Goal: Information Seeking & Learning: Learn about a topic

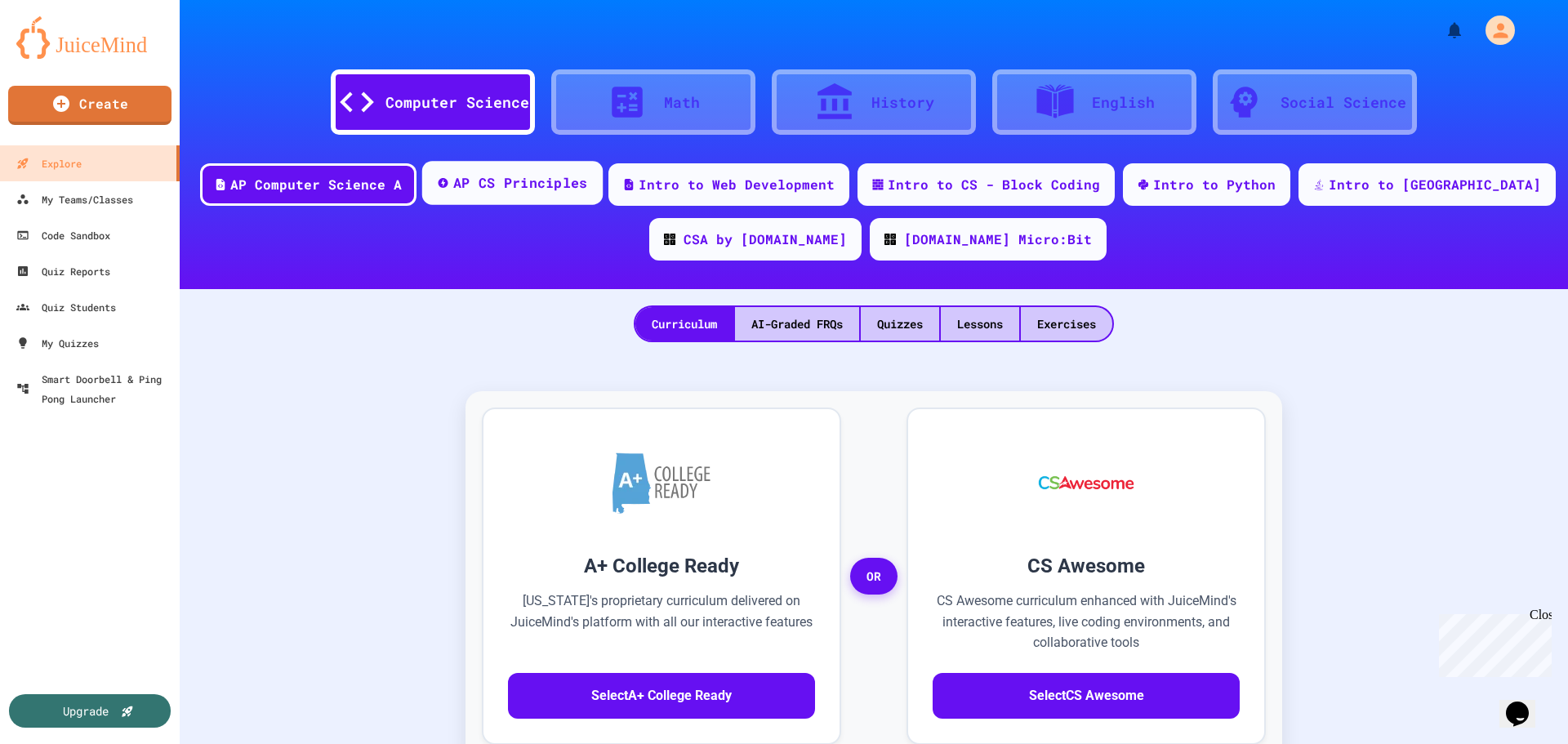
click at [588, 185] on div "AP CS Principles" at bounding box center [520, 183] width 135 height 21
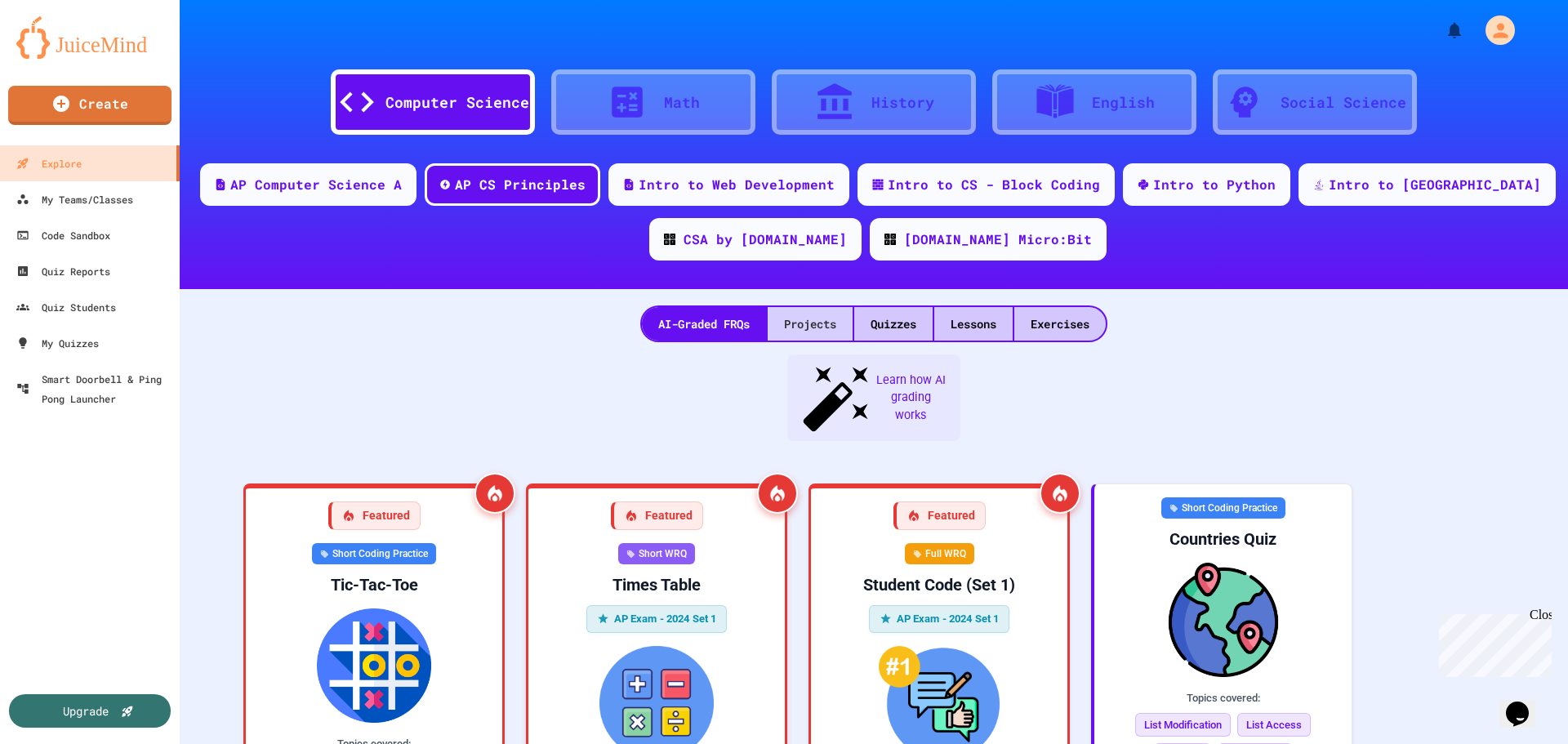
click at [804, 339] on div "Projects" at bounding box center [810, 323] width 85 height 33
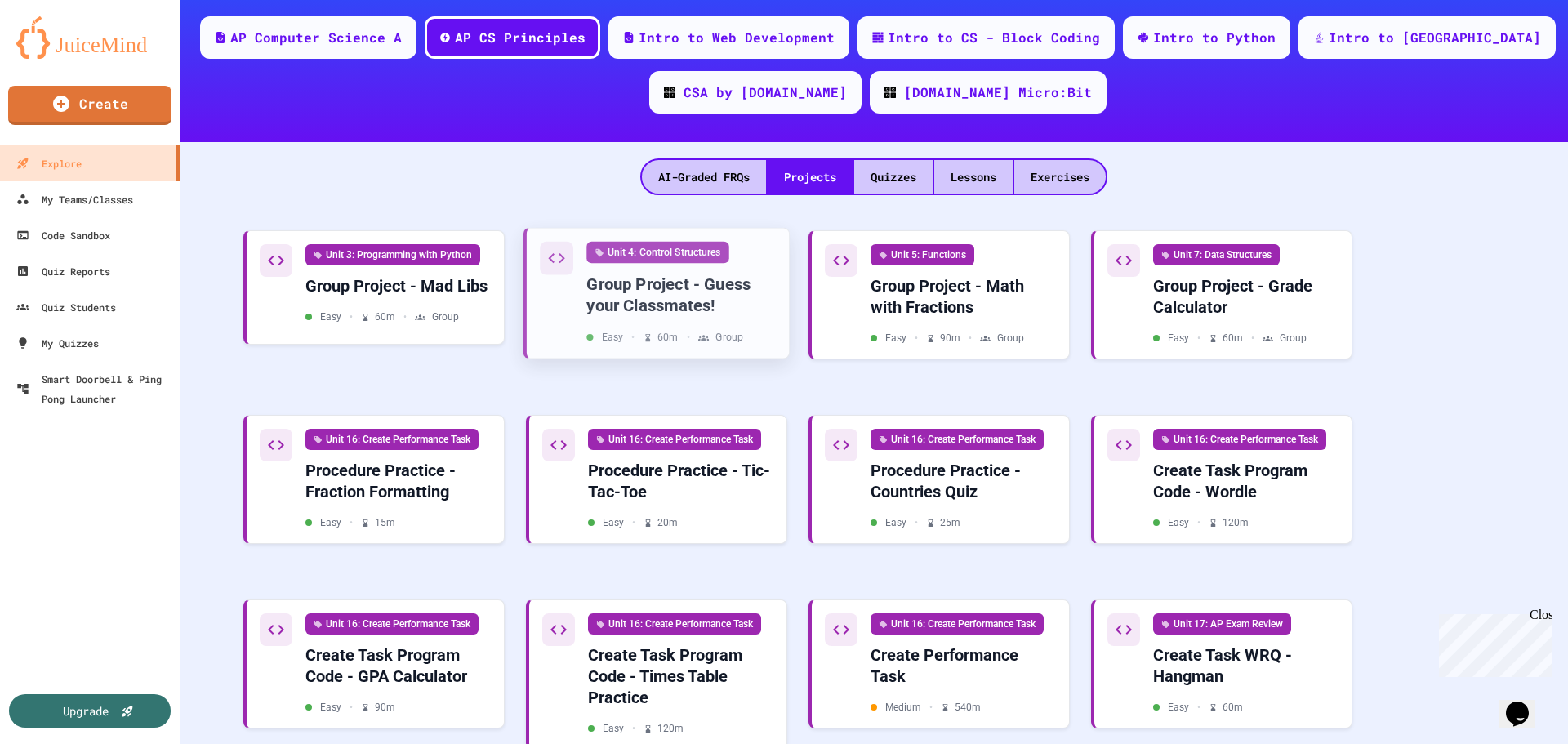
scroll to position [163, 0]
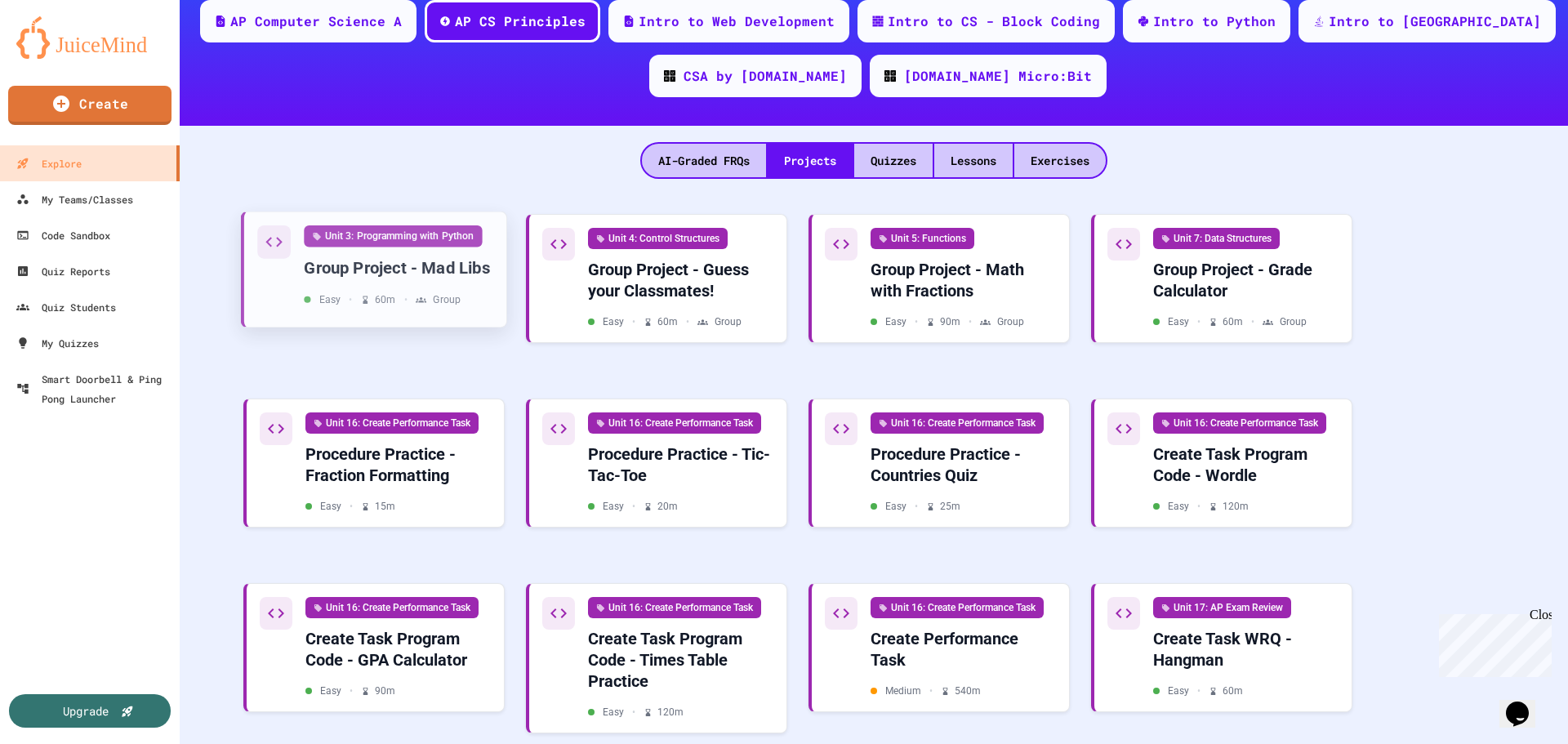
click at [478, 287] on div "Unit 3: Programming with Python Group Project - Mad Libs Easy • 60 m • Group" at bounding box center [398, 266] width 190 height 81
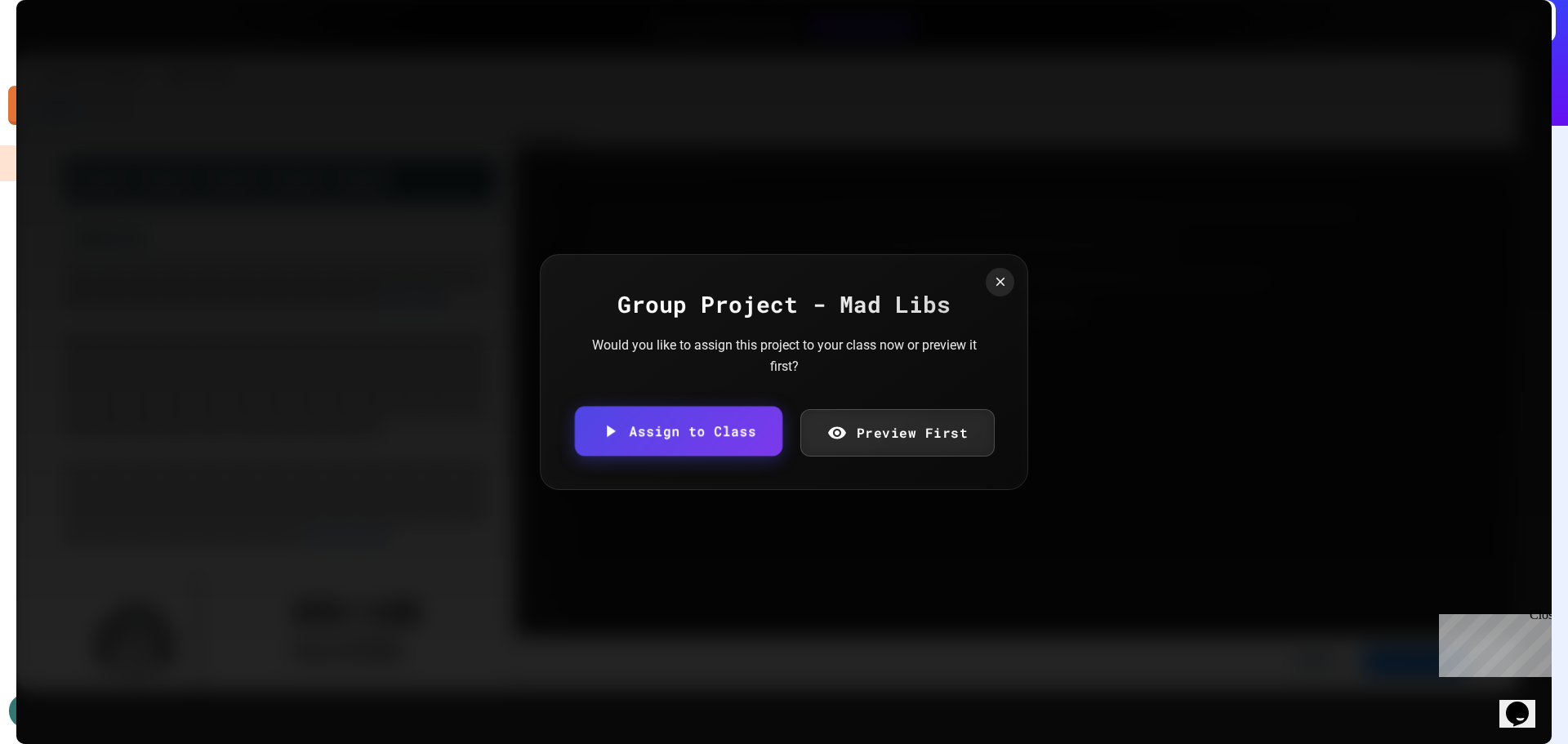
click at [832, 426] on icon at bounding box center [837, 433] width 20 height 20
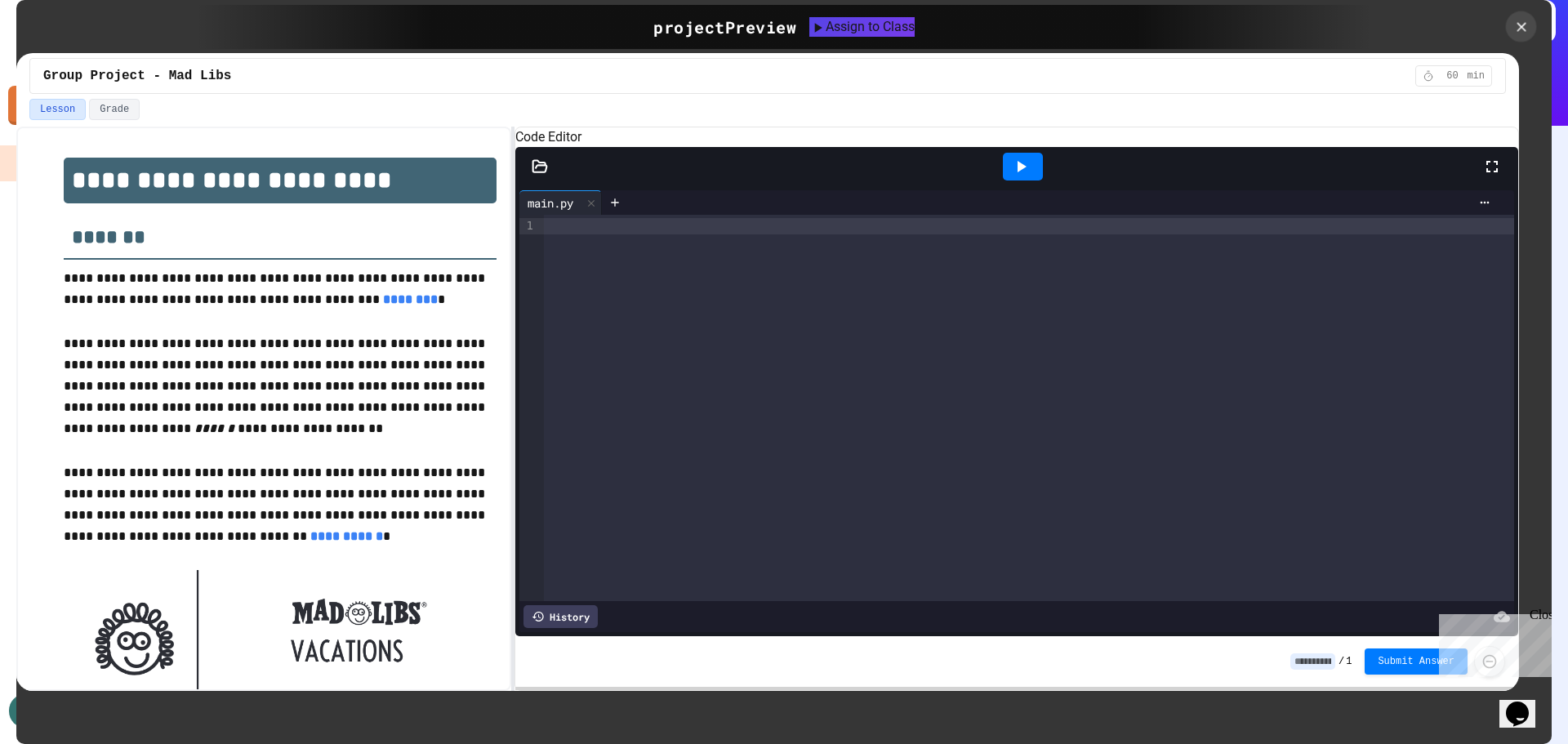
click at [1513, 25] on icon at bounding box center [1521, 27] width 16 height 16
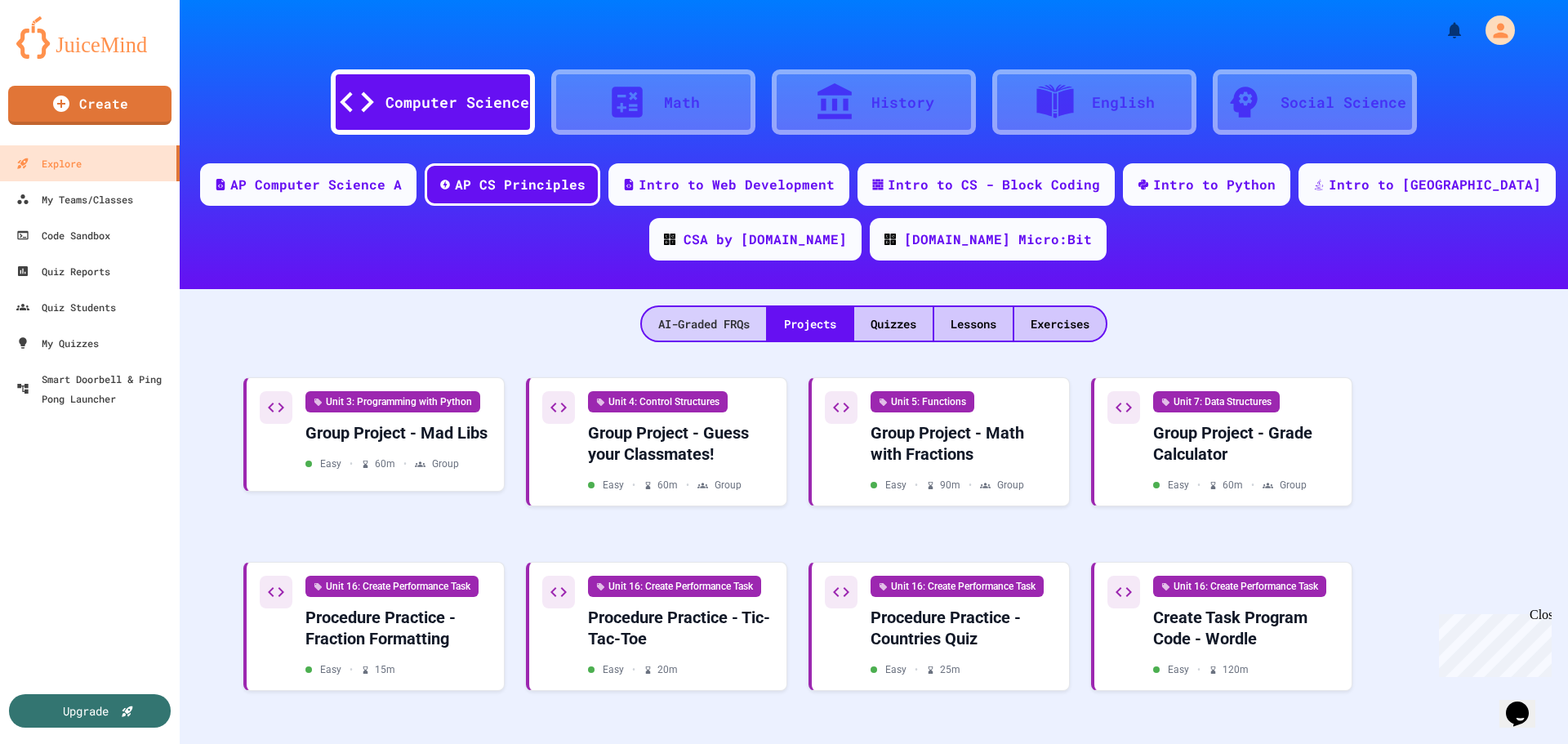
click at [756, 323] on div "AI-Graded FRQs" at bounding box center [703, 323] width 124 height 33
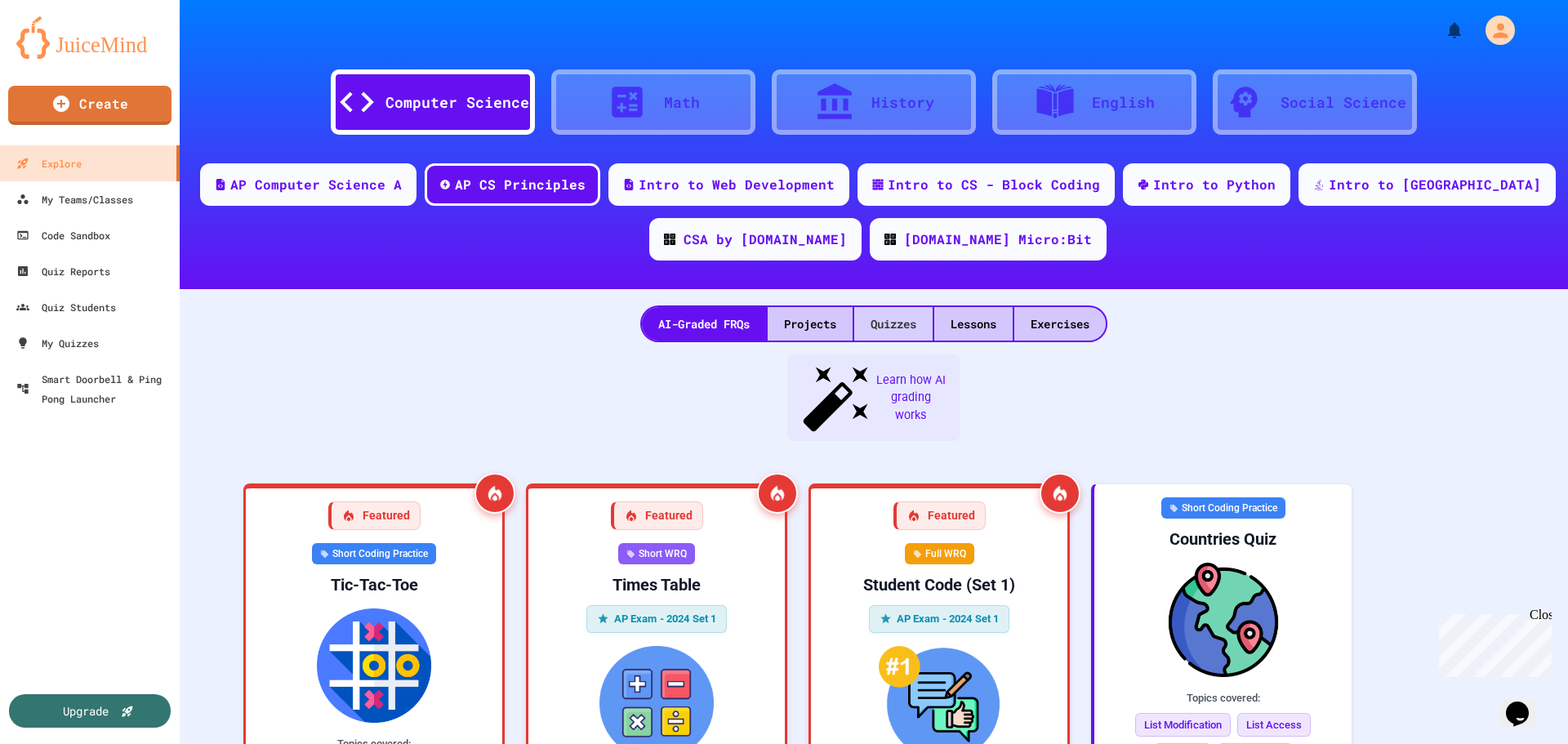
click at [907, 323] on div "Quizzes" at bounding box center [893, 323] width 78 height 33
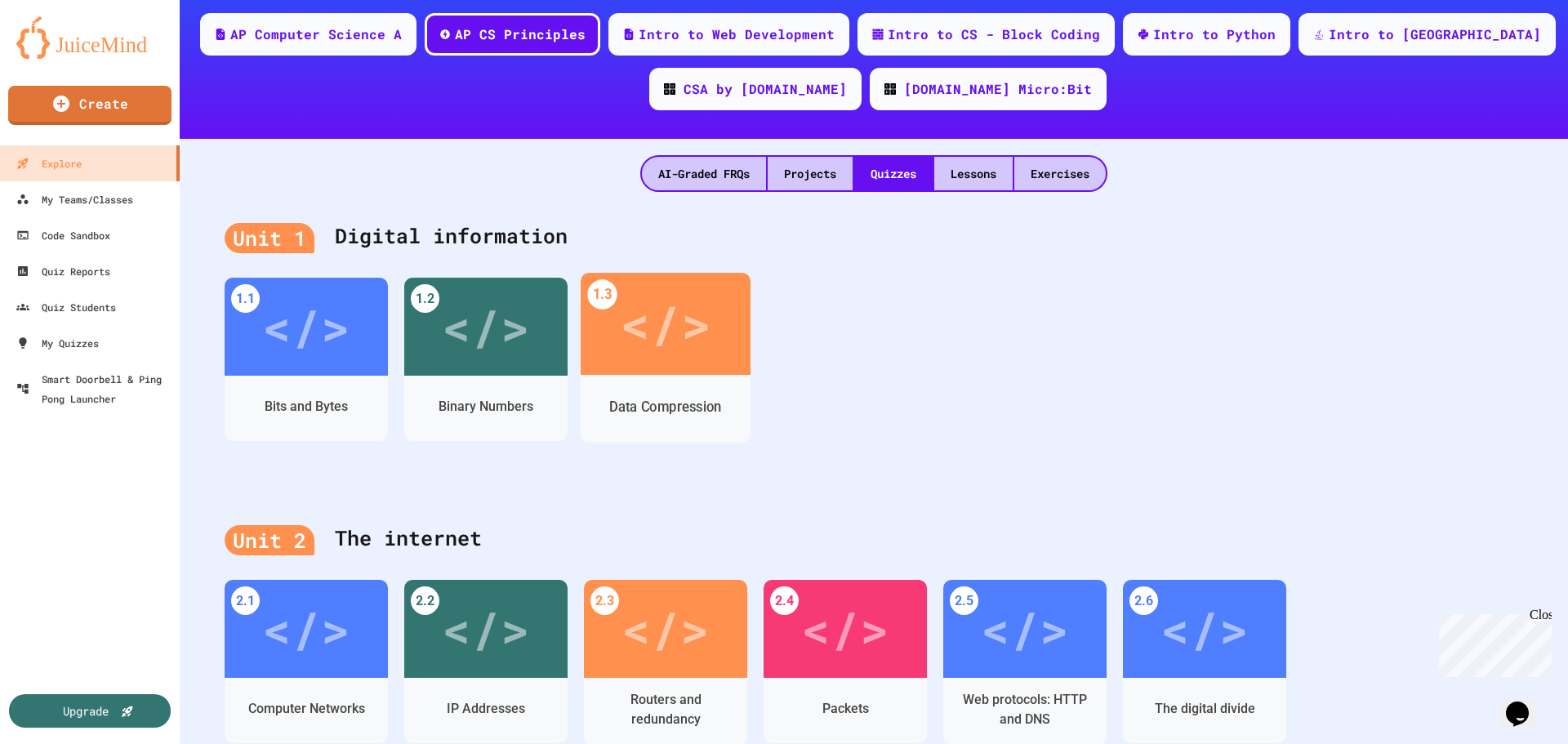
scroll to position [163, 0]
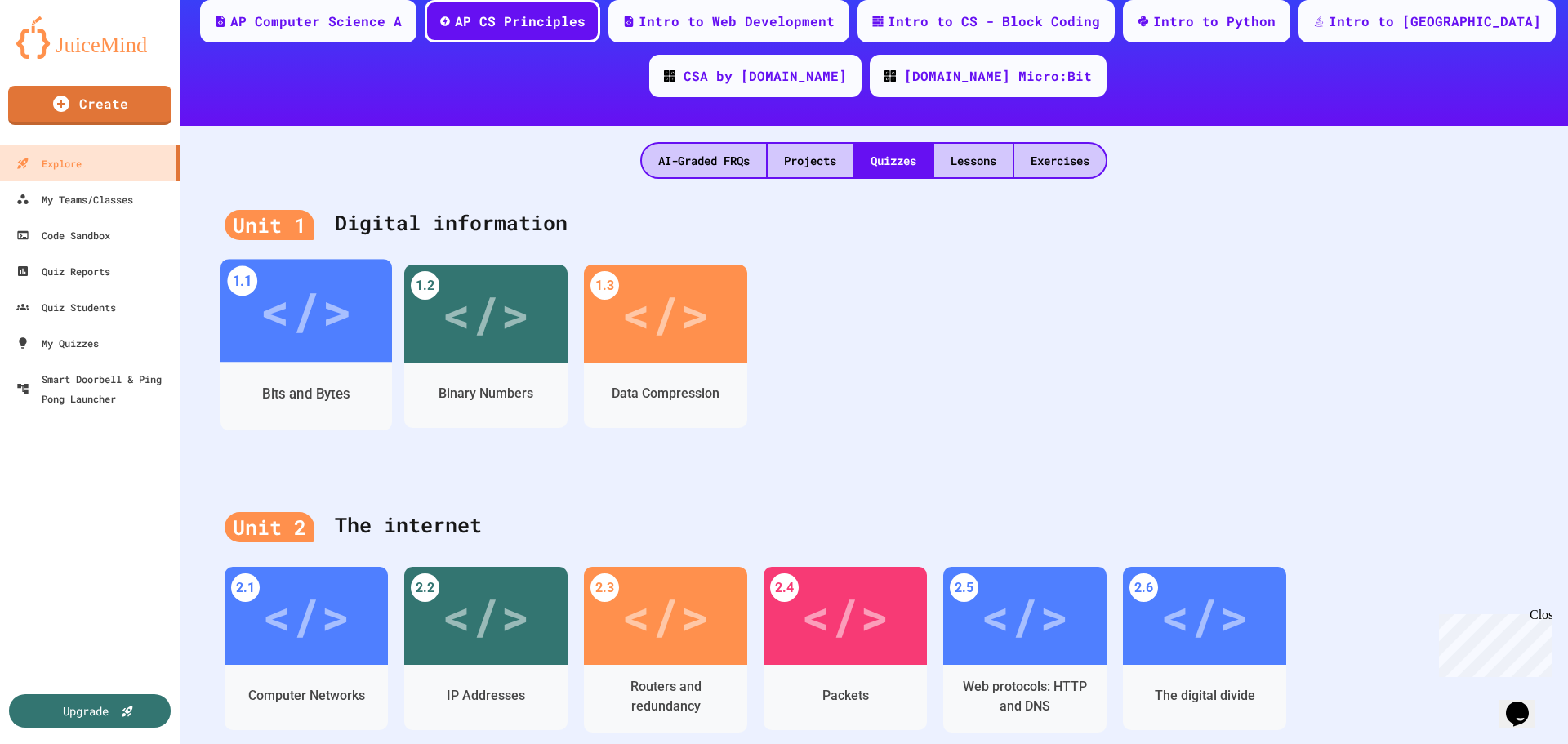
click at [318, 375] on div "Bits and Bytes" at bounding box center [306, 394] width 171 height 47
